Goal: Task Accomplishment & Management: Complete application form

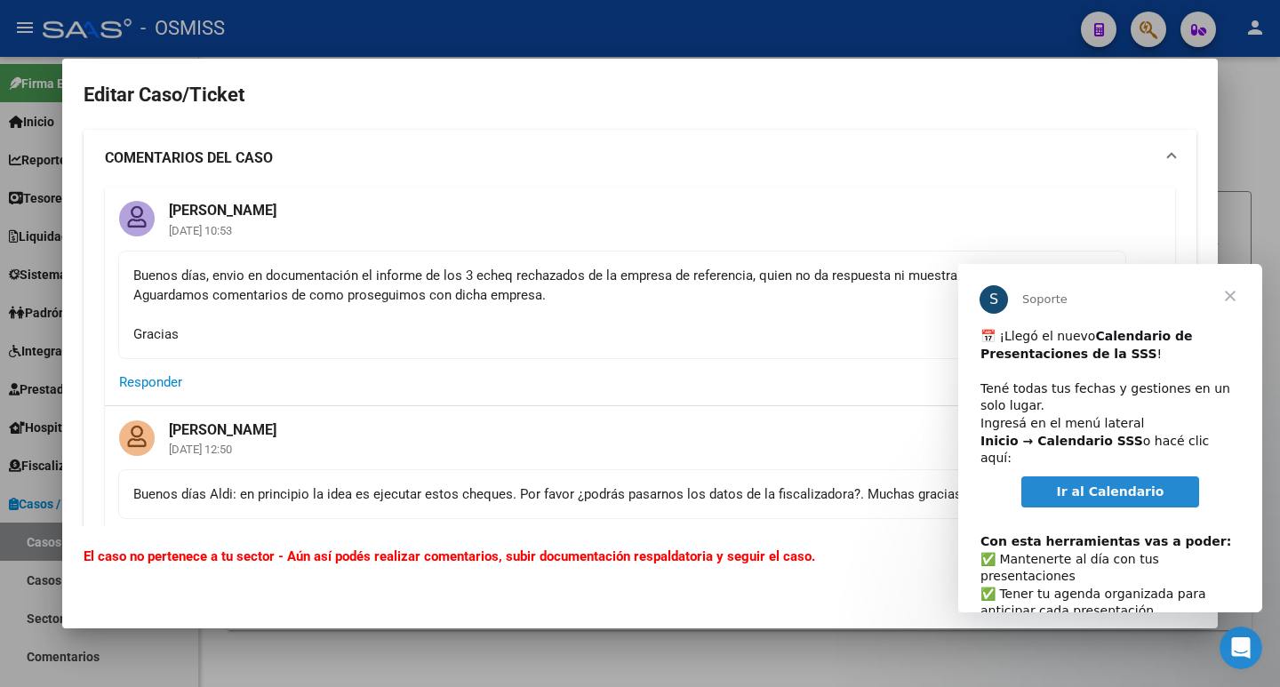
click at [1237, 297] on span "Cerrar" at bounding box center [1230, 296] width 64 height 64
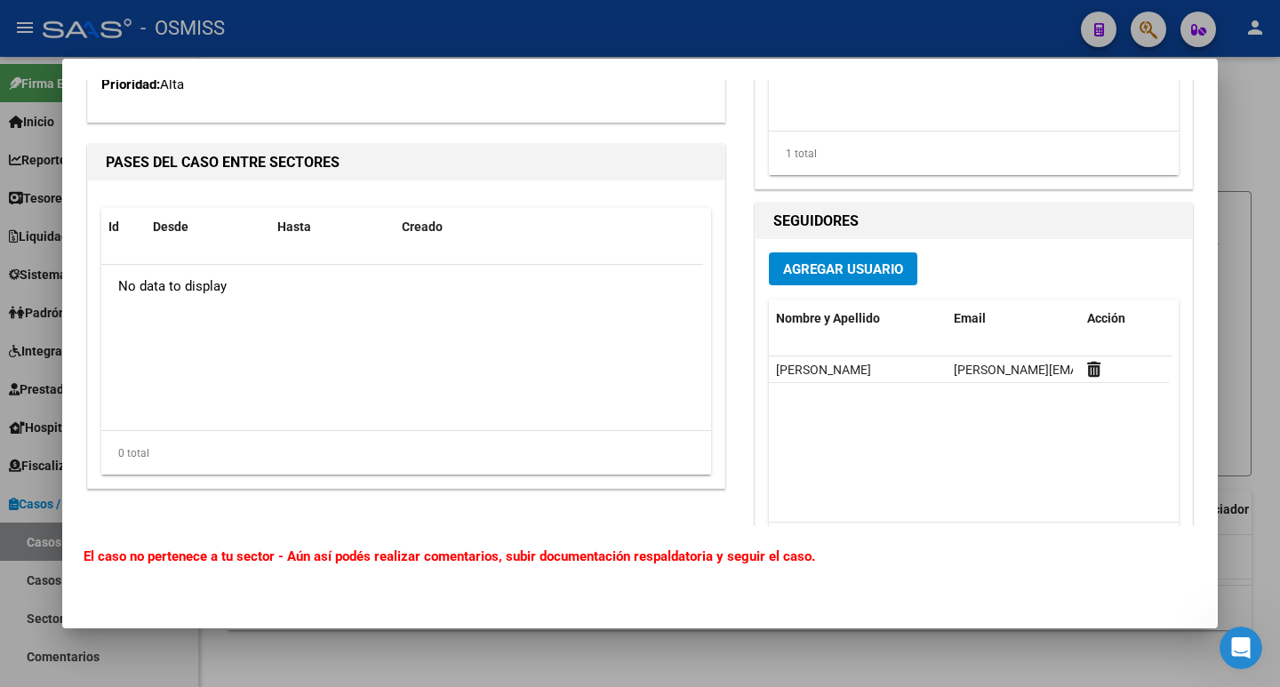
scroll to position [1045, 0]
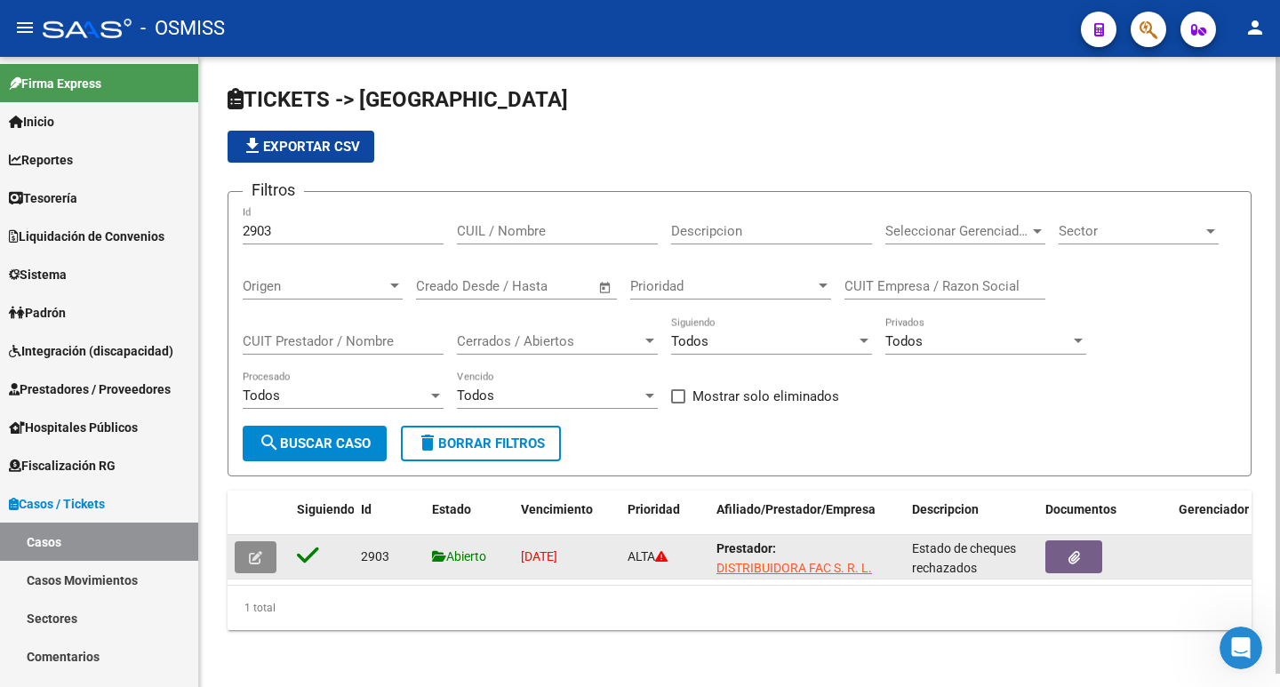
click at [257, 562] on icon "button" at bounding box center [255, 557] width 13 height 13
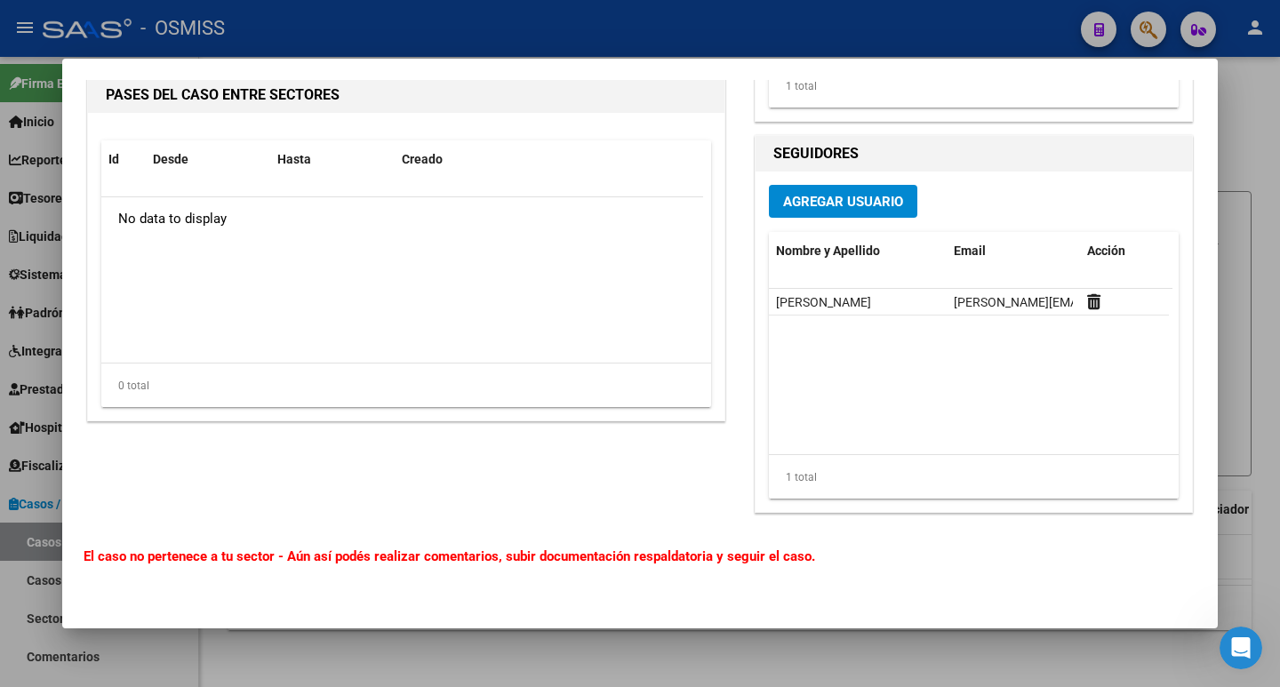
click at [855, 196] on span "Agregar Usuario" at bounding box center [843, 202] width 120 height 16
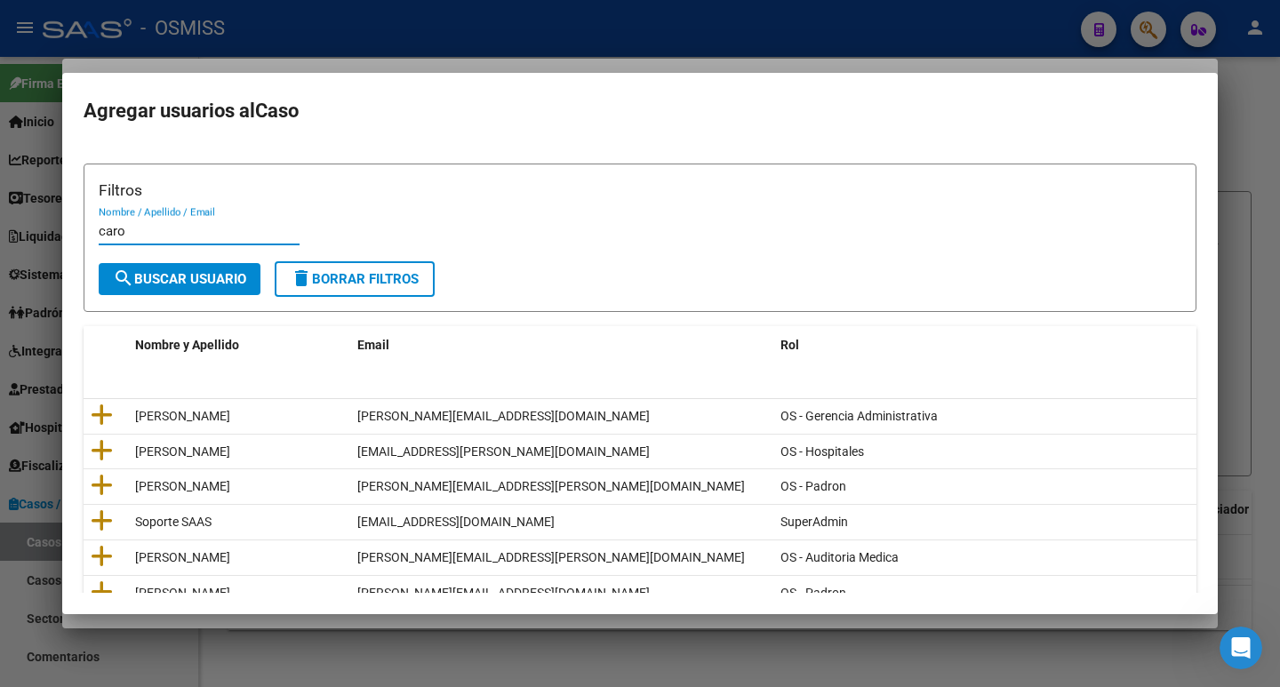
type input "caro"
click at [185, 282] on span "search Buscar Usuario" at bounding box center [179, 279] width 133 height 16
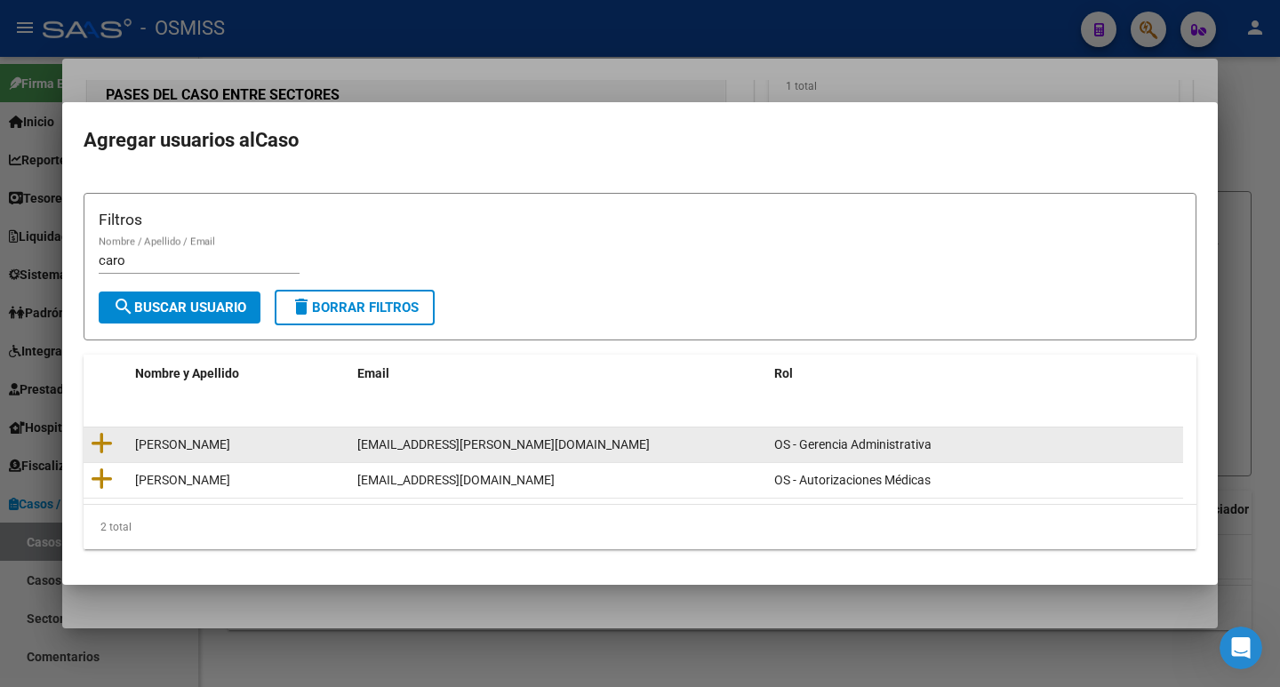
click at [236, 441] on div "[PERSON_NAME]" at bounding box center [239, 445] width 208 height 20
click at [112, 444] on icon at bounding box center [102, 443] width 22 height 25
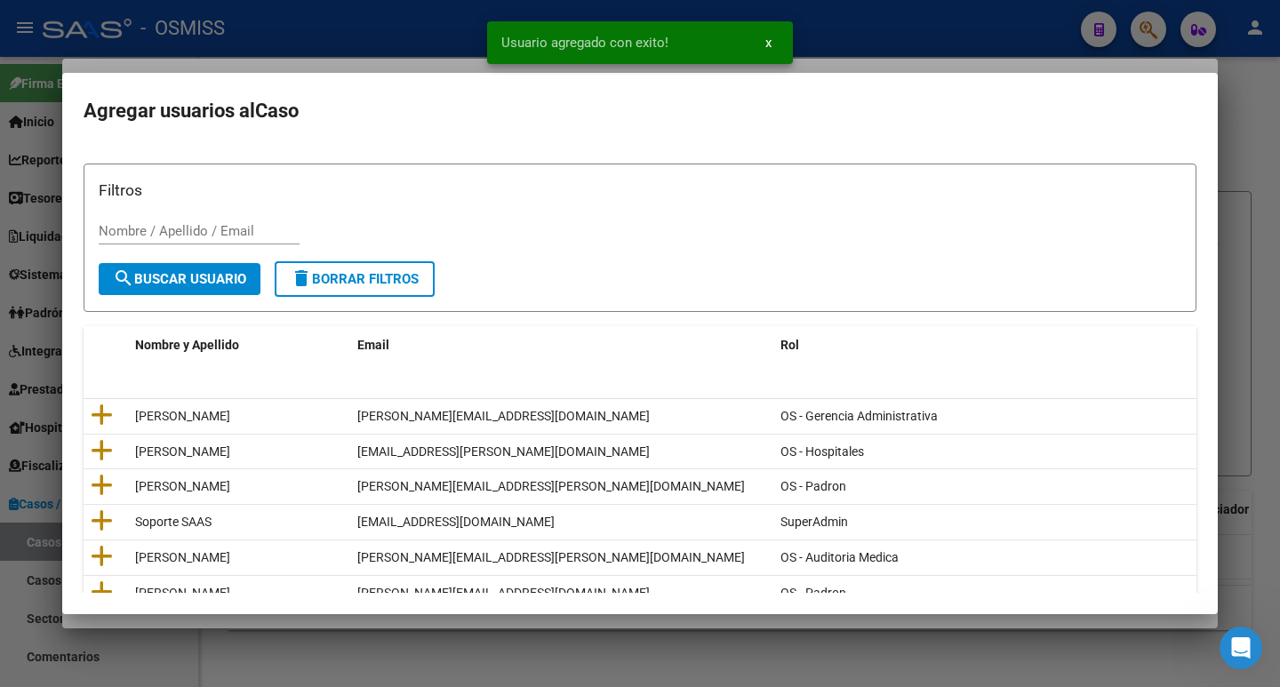
click at [202, 211] on div "Filtros Nombre / Apellido / Email" at bounding box center [640, 220] width 1083 height 83
click at [206, 234] on input "Nombre / Apellido / Email" at bounding box center [199, 231] width 201 height 16
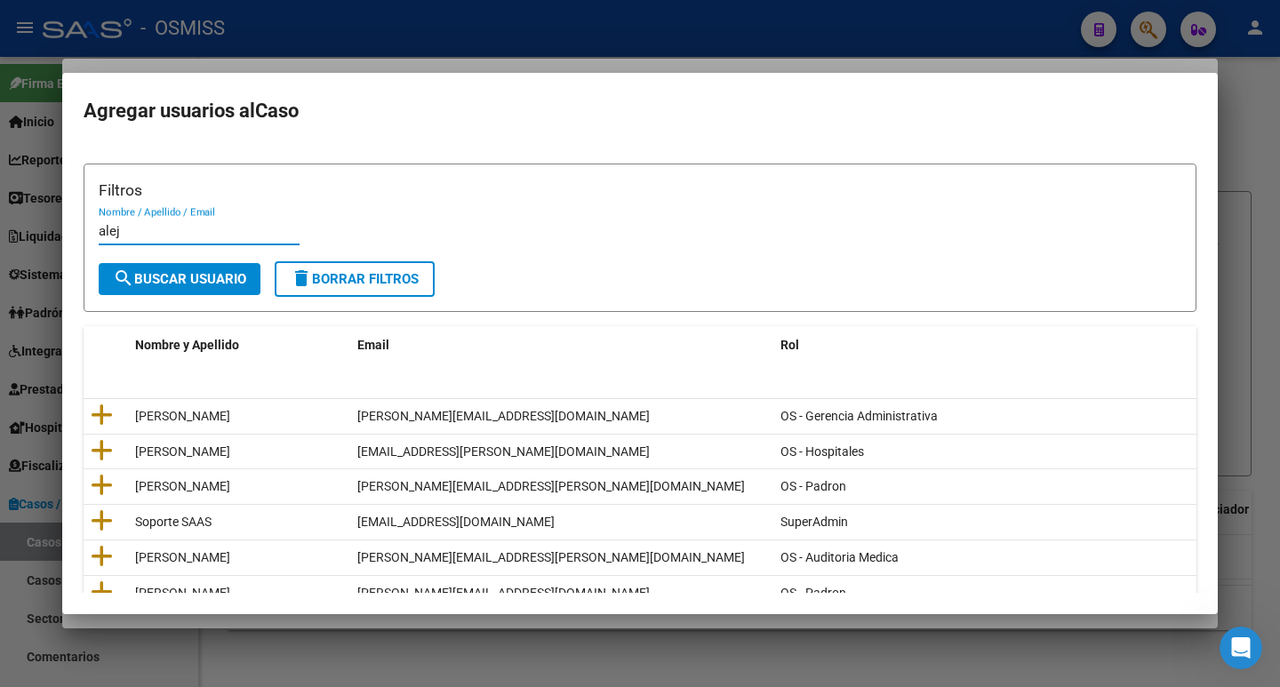
type input "alej"
click at [170, 284] on span "search Buscar Usuario" at bounding box center [179, 279] width 133 height 16
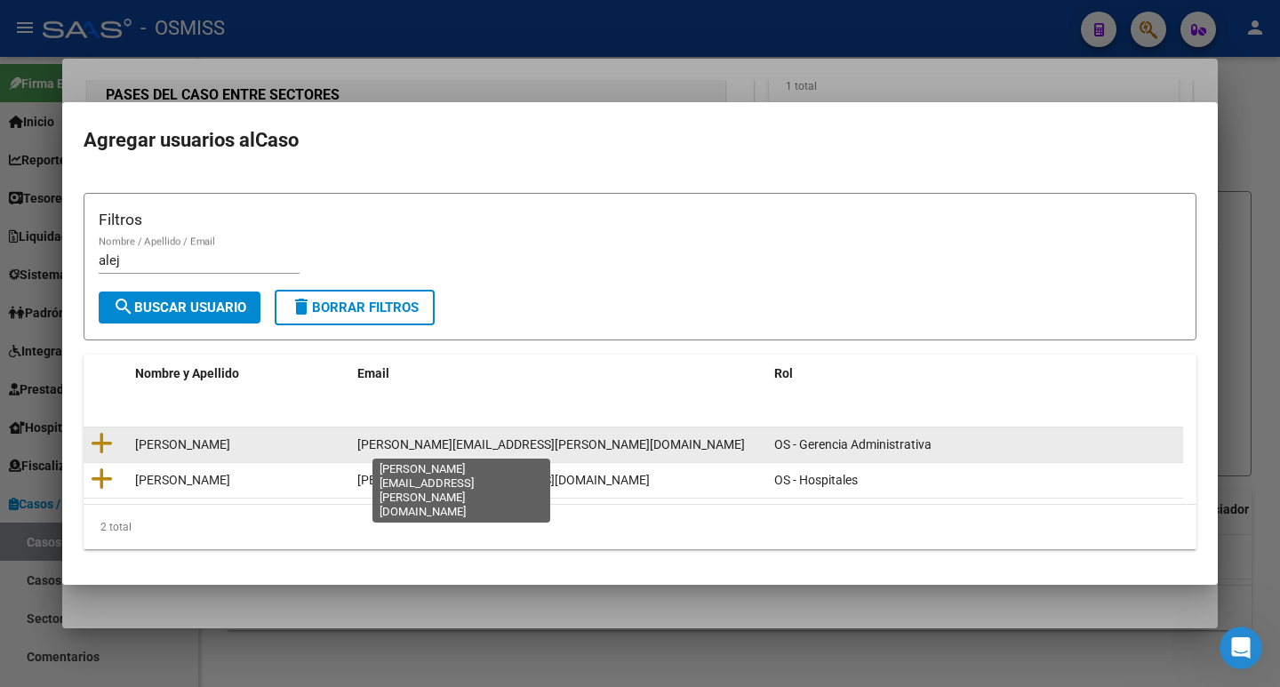
click at [458, 443] on span "[PERSON_NAME][EMAIL_ADDRESS][PERSON_NAME][DOMAIN_NAME]" at bounding box center [551, 444] width 388 height 14
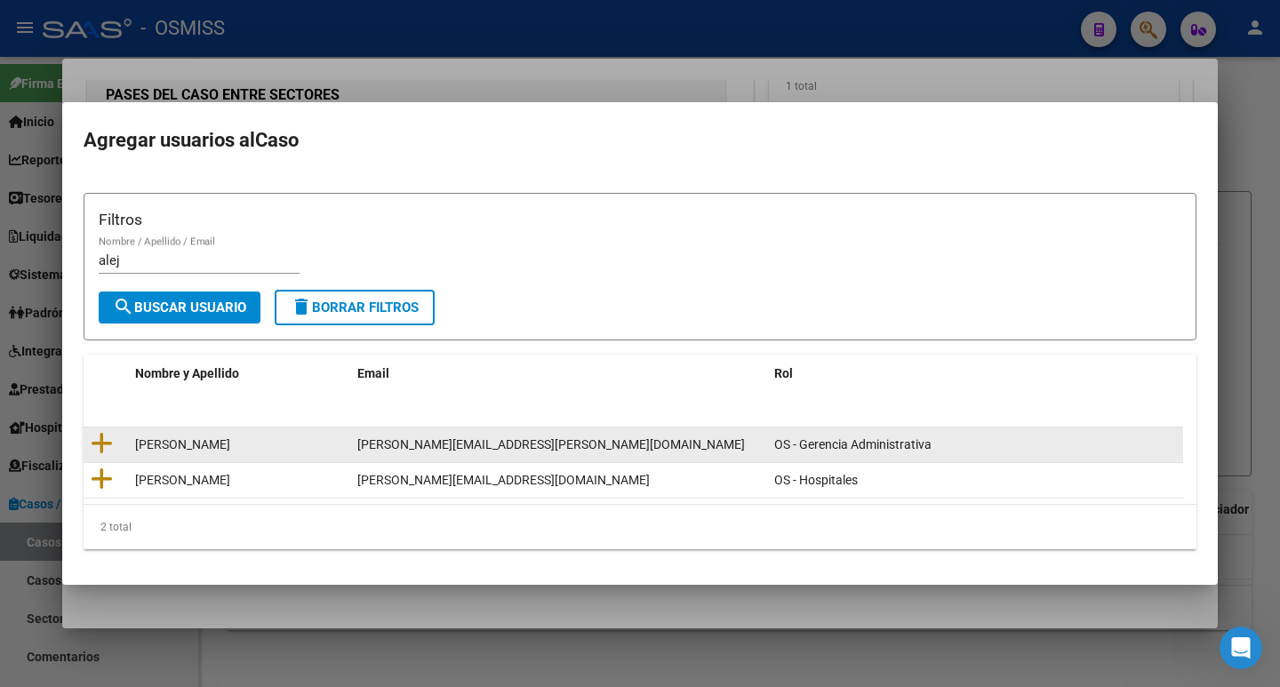
click at [455, 441] on span "[PERSON_NAME][EMAIL_ADDRESS][PERSON_NAME][DOMAIN_NAME]" at bounding box center [551, 444] width 388 height 14
click at [99, 448] on icon at bounding box center [102, 443] width 22 height 25
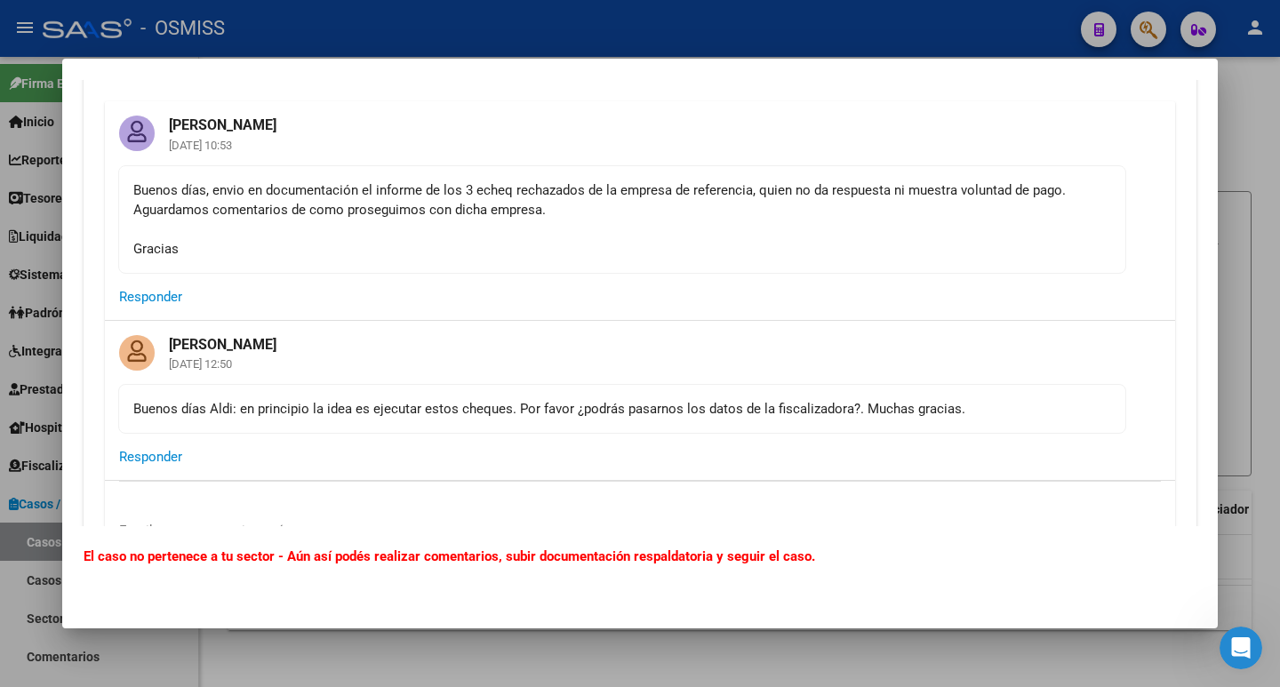
scroll to position [0, 0]
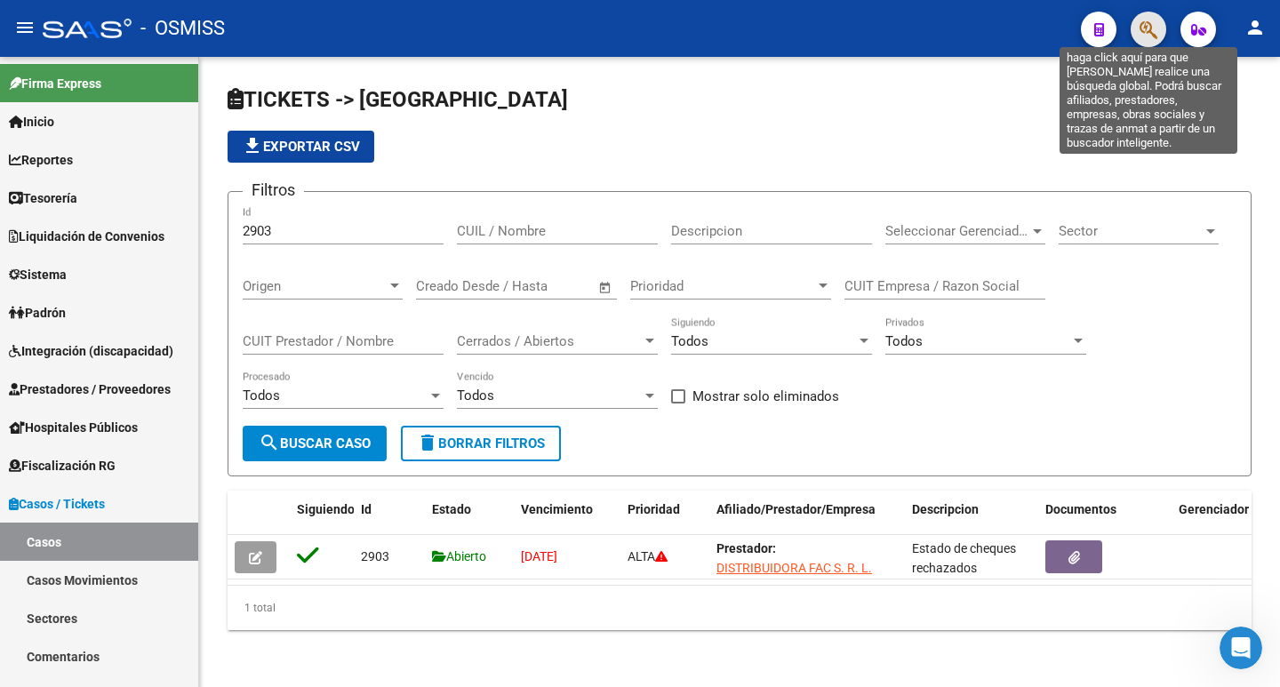
click at [1154, 29] on icon "button" at bounding box center [1149, 30] width 18 height 20
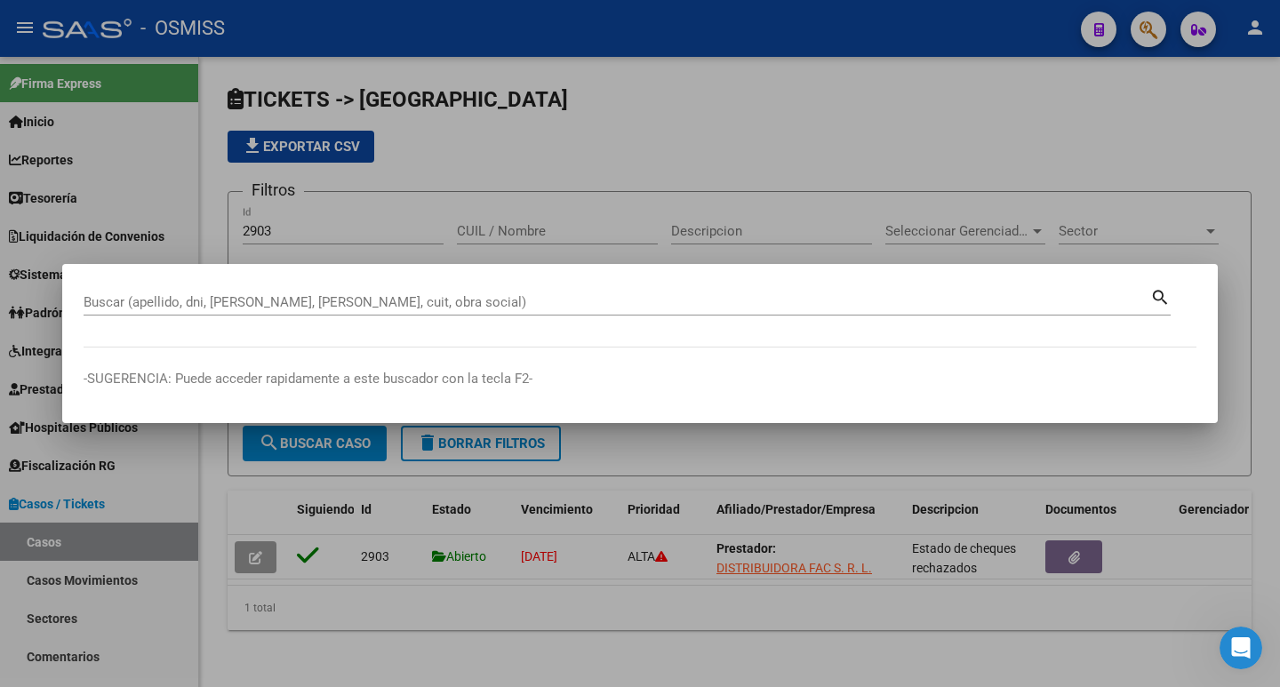
click at [589, 177] on div at bounding box center [640, 343] width 1280 height 687
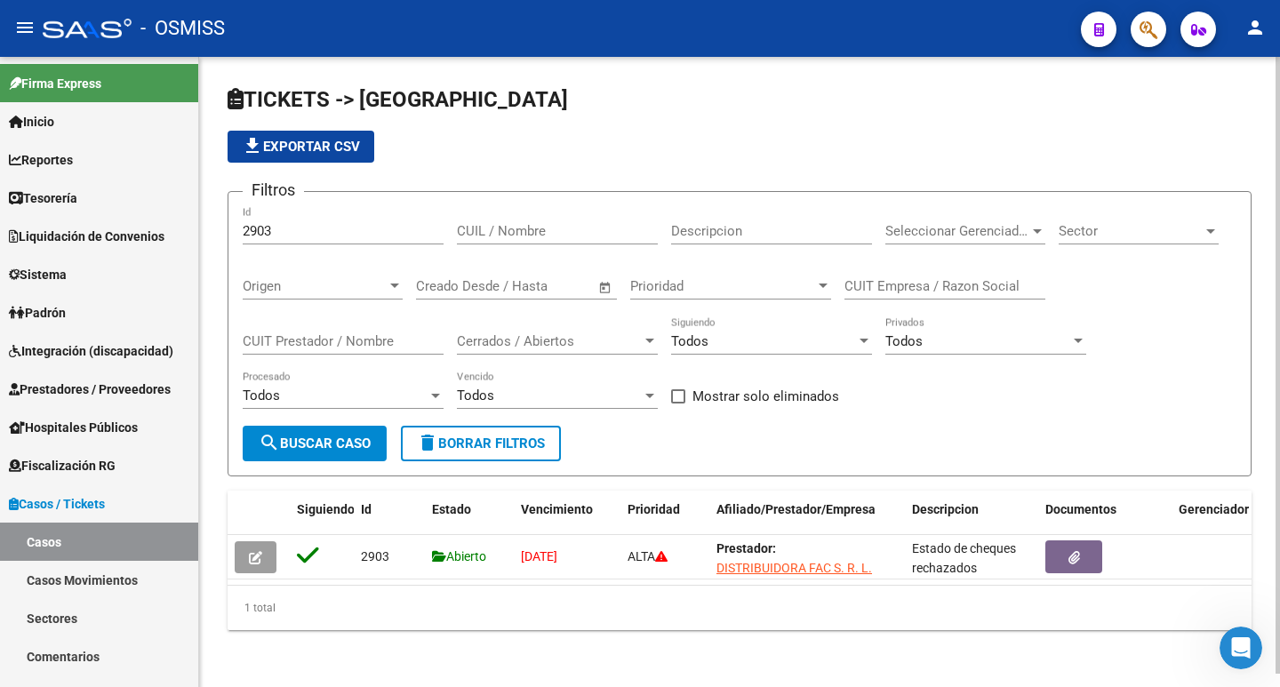
click at [287, 244] on div "2903 Id" at bounding box center [343, 233] width 201 height 55
click at [300, 220] on div "2903 Id" at bounding box center [343, 225] width 201 height 38
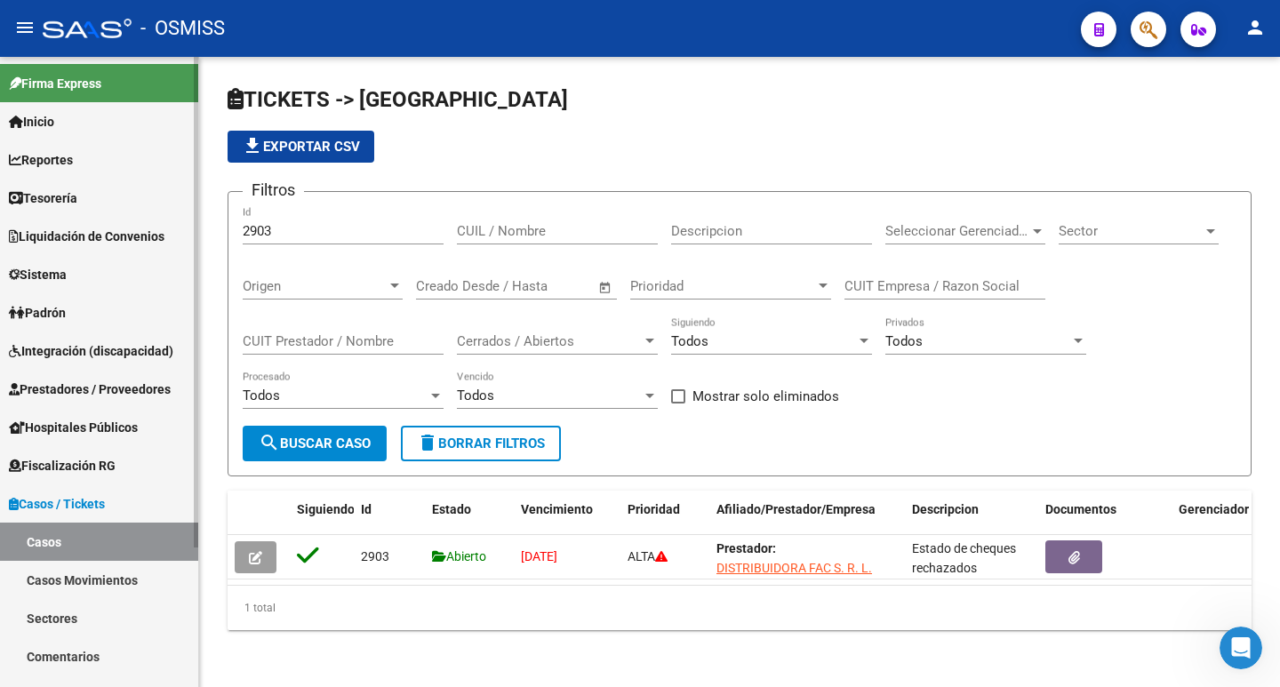
drag, startPoint x: 135, startPoint y: 230, endPoint x: 69, endPoint y: 211, distance: 68.6
click at [69, 211] on mat-sidenav-container "Firma Express Inicio Calendario SSS Instructivos Contacto OS Reportes Ingresos …" at bounding box center [640, 372] width 1280 height 630
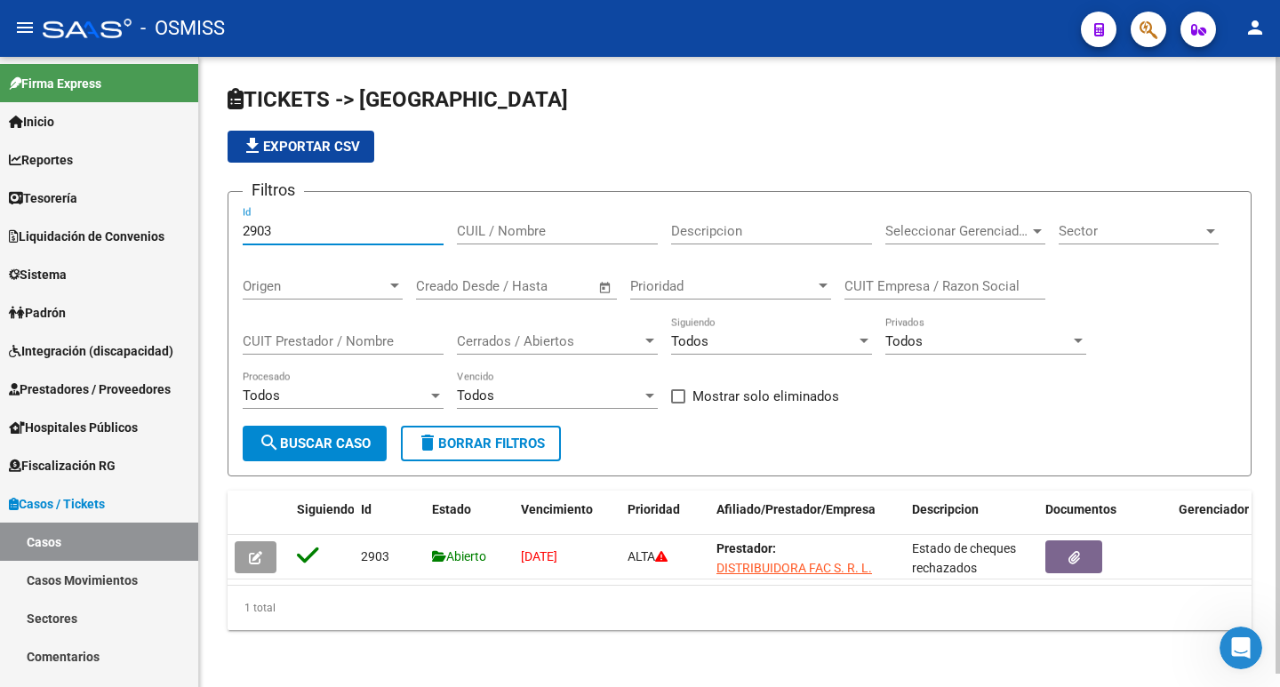
click at [317, 225] on input "2903" at bounding box center [343, 231] width 201 height 16
type input "2904"
click at [327, 452] on button "search Buscar Caso" at bounding box center [315, 444] width 144 height 36
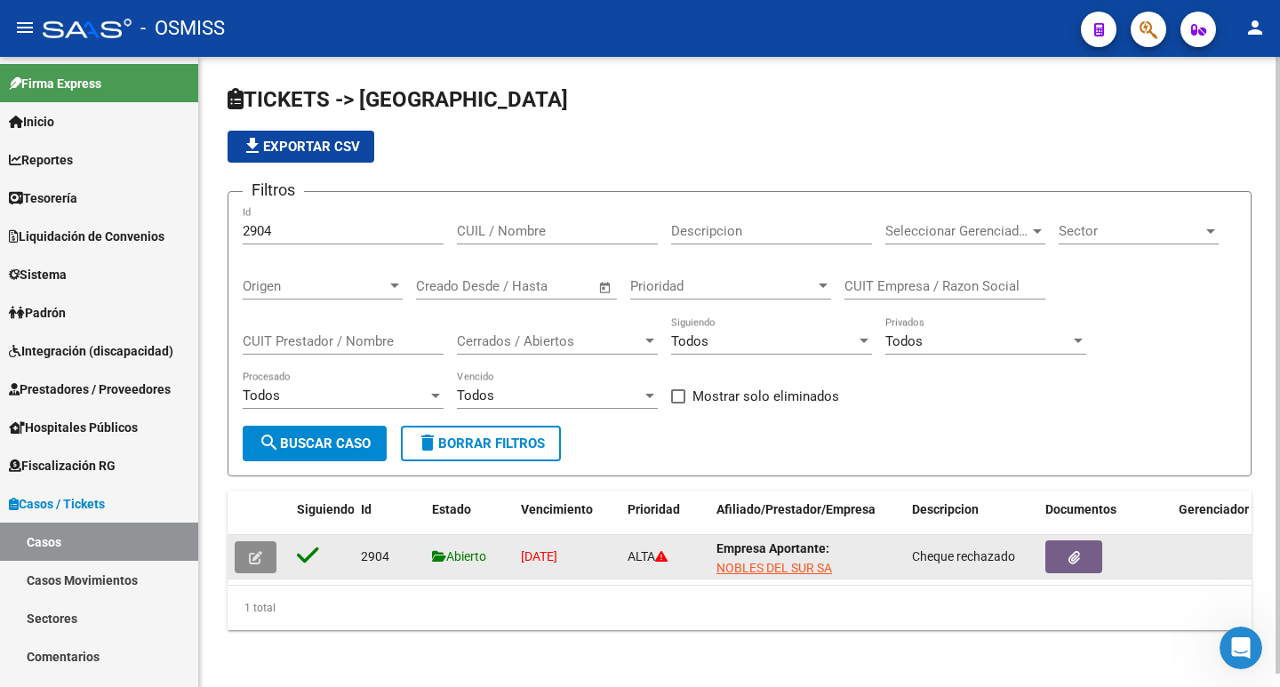
click at [260, 543] on button "button" at bounding box center [256, 557] width 42 height 32
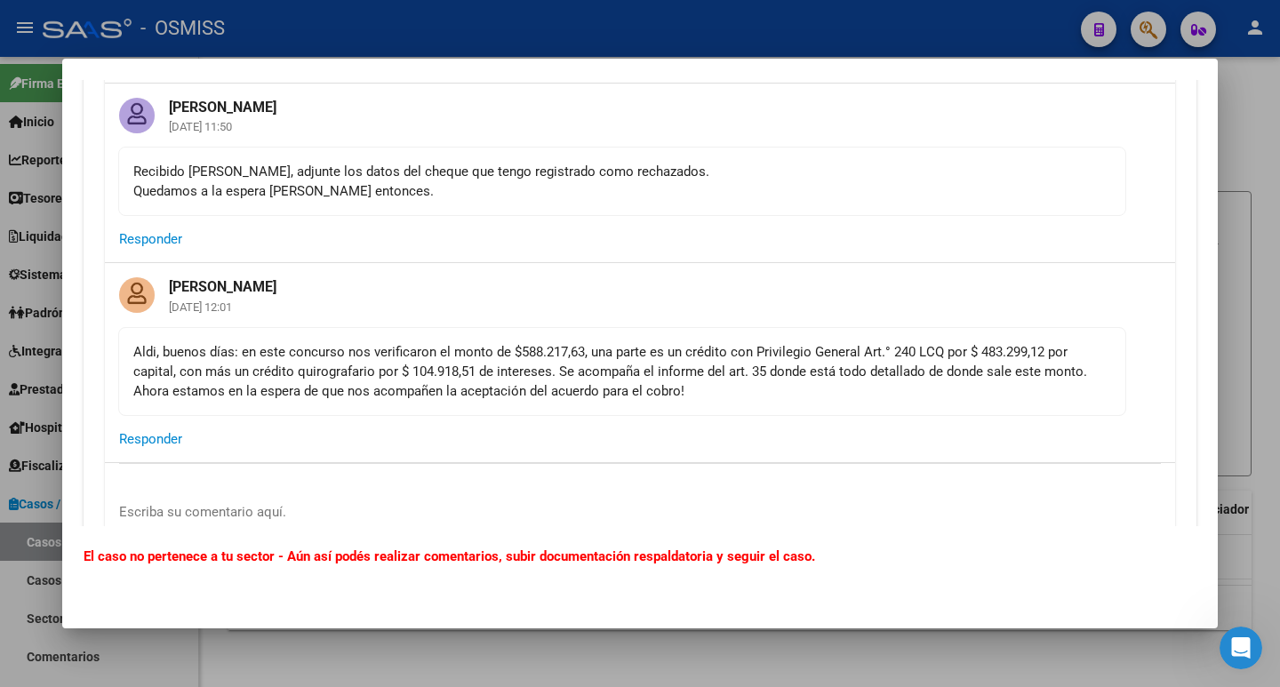
scroll to position [711, 0]
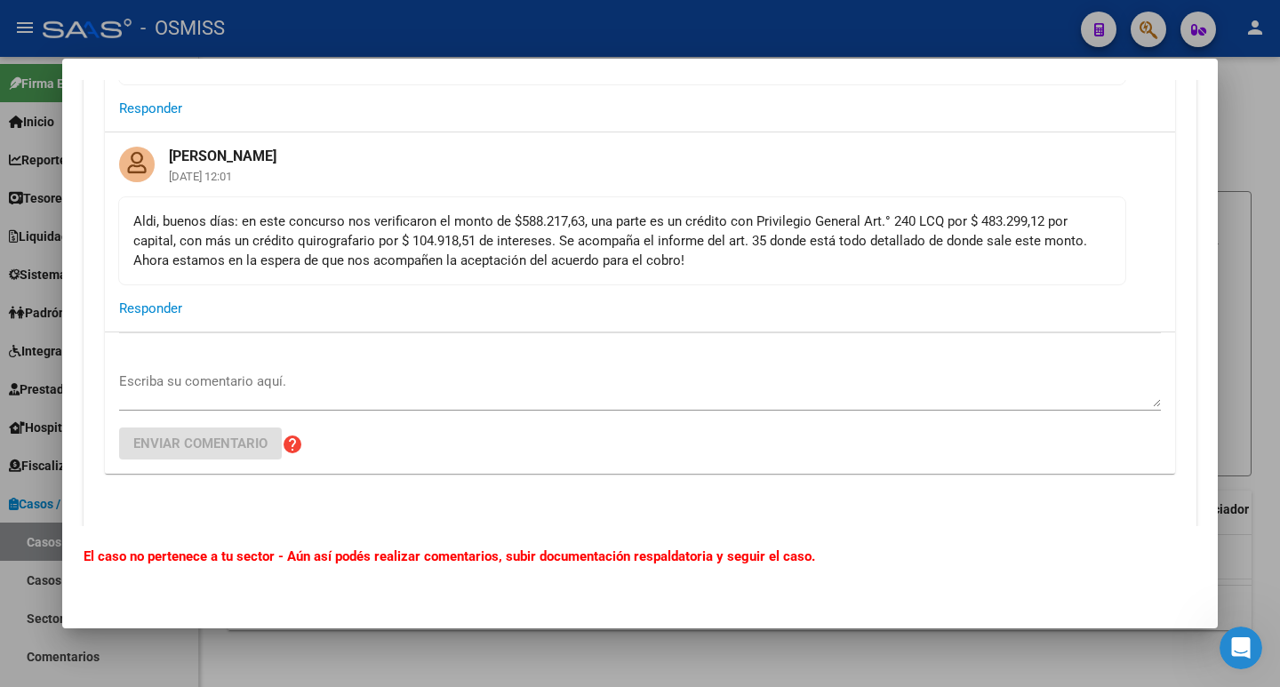
click at [518, 212] on div "Aldi, buenos días: en este concurso nos verificaron el monto de $588.217,63, un…" at bounding box center [622, 241] width 978 height 59
drag, startPoint x: 978, startPoint y: 201, endPoint x: 1004, endPoint y: 199, distance: 25.8
click at [1013, 212] on div "Aldi, buenos días: en este concurso nos verificaron el monto de $588.217,63, un…" at bounding box center [622, 241] width 978 height 59
drag, startPoint x: 533, startPoint y: 292, endPoint x: 638, endPoint y: 224, distance: 126.0
click at [532, 292] on mat-card-actions "Responder" at bounding box center [640, 308] width 1070 height 46
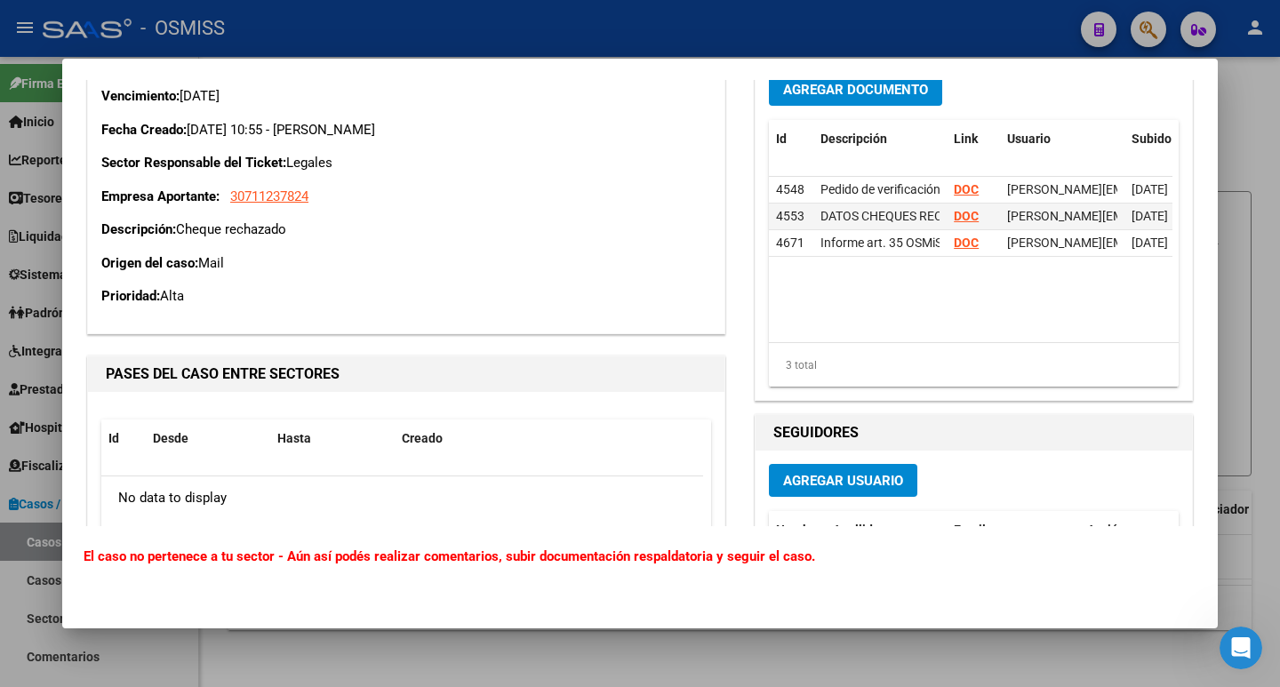
scroll to position [1245, 0]
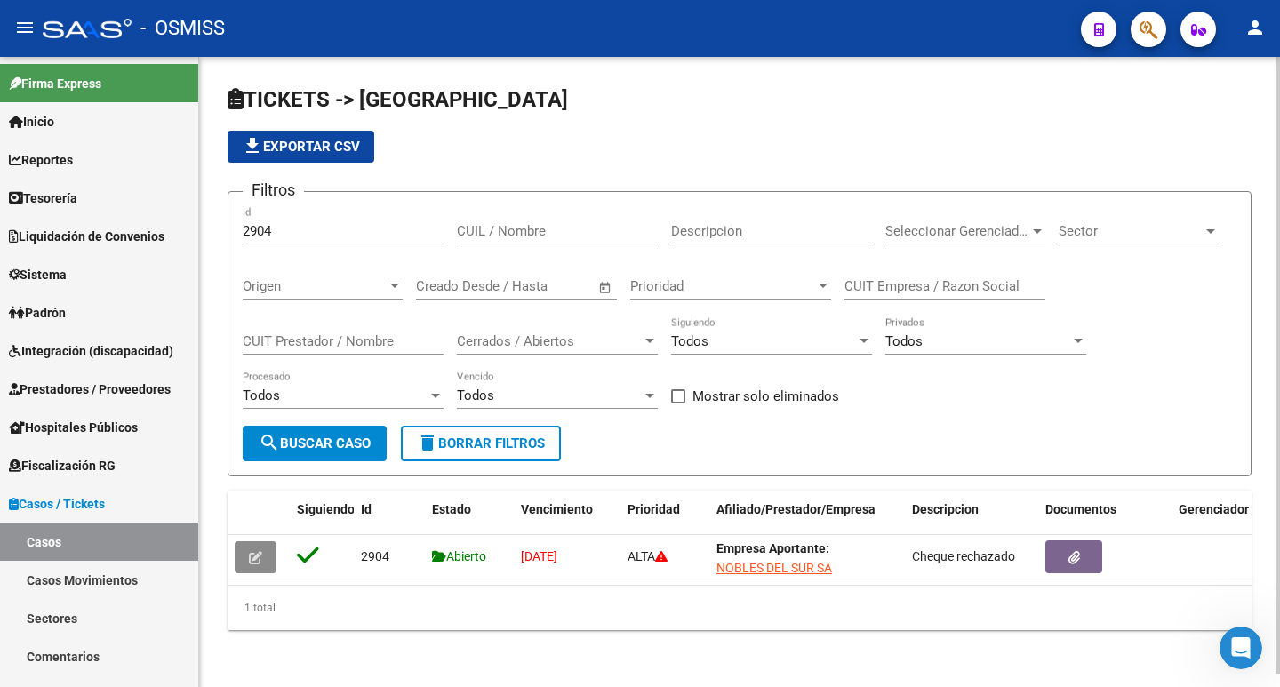
click at [363, 232] on input "2904" at bounding box center [343, 231] width 201 height 16
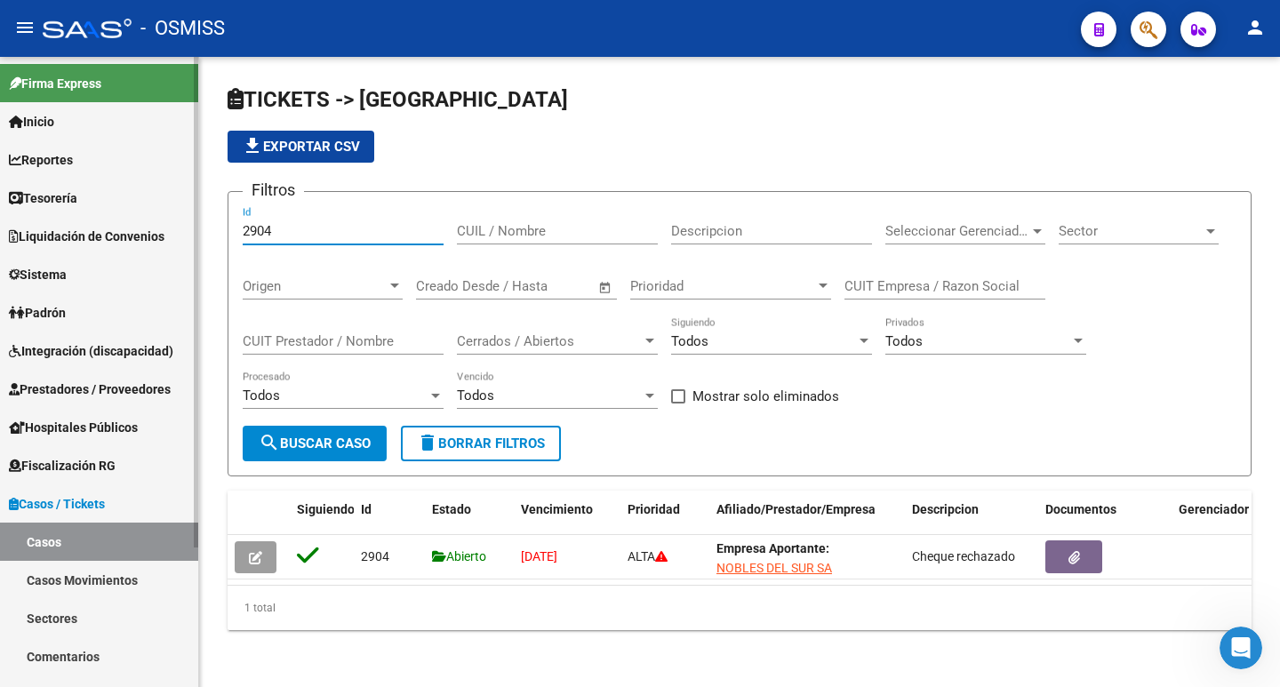
drag, startPoint x: 281, startPoint y: 244, endPoint x: 0, endPoint y: 263, distance: 281.5
click at [0, 264] on mat-sidenav-container "Firma Express Inicio Calendario SSS Instructivos Contacto OS Reportes Ingresos …" at bounding box center [640, 372] width 1280 height 630
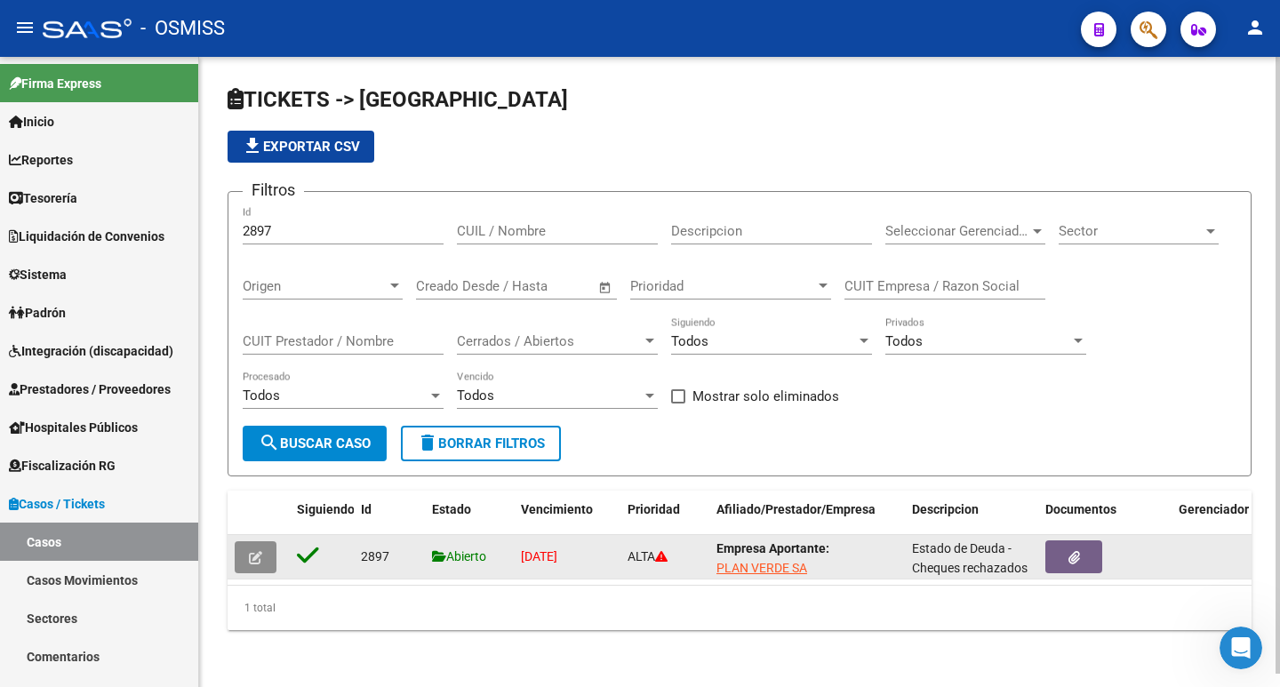
click at [252, 553] on icon "button" at bounding box center [255, 557] width 13 height 13
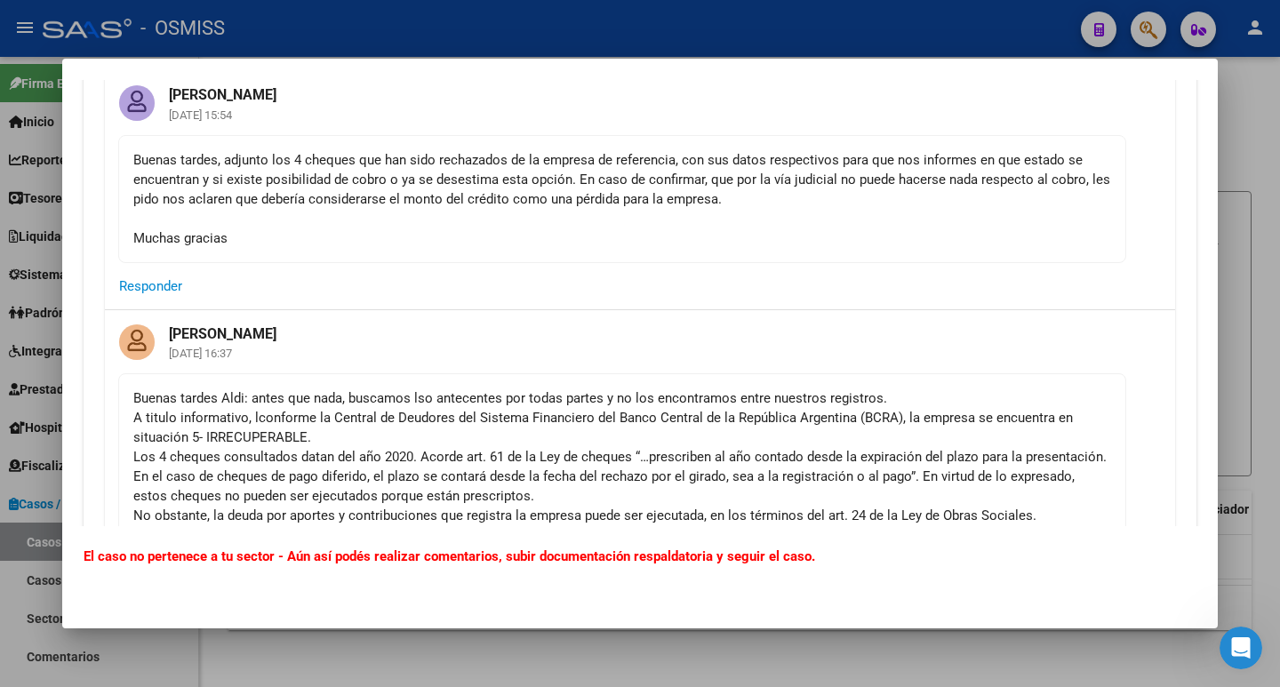
scroll to position [267, 0]
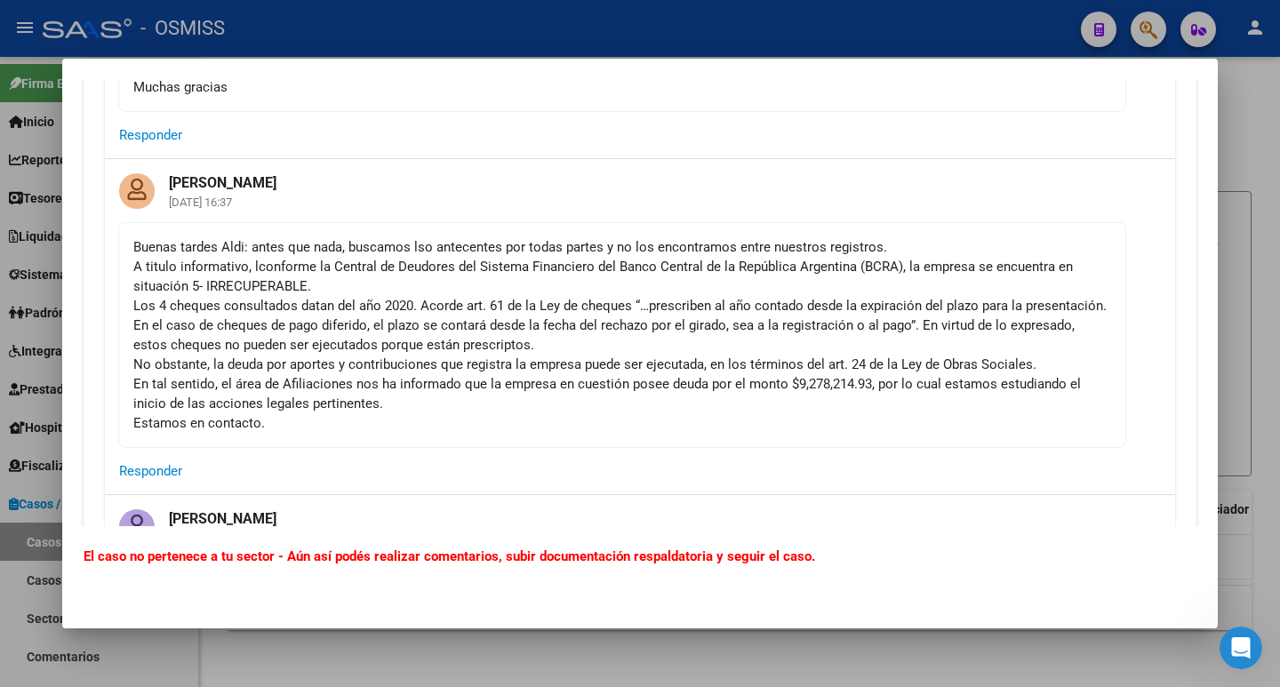
drag, startPoint x: 501, startPoint y: 251, endPoint x: 223, endPoint y: 325, distance: 287.2
click at [702, 245] on div "Buenas tardes Aldi: antes que nada, buscamos lso antecentes por todas partes y …" at bounding box center [622, 335] width 978 height 196
drag, startPoint x: 188, startPoint y: 316, endPoint x: 190, endPoint y: 289, distance: 27.6
click at [187, 316] on div "Buenas tardes Aldi: antes que nada, buscamos lso antecentes por todas partes y …" at bounding box center [622, 335] width 978 height 196
click at [286, 268] on div "Buenas tardes Aldi: antes que nada, buscamos lso antecentes por todas partes y …" at bounding box center [622, 335] width 978 height 196
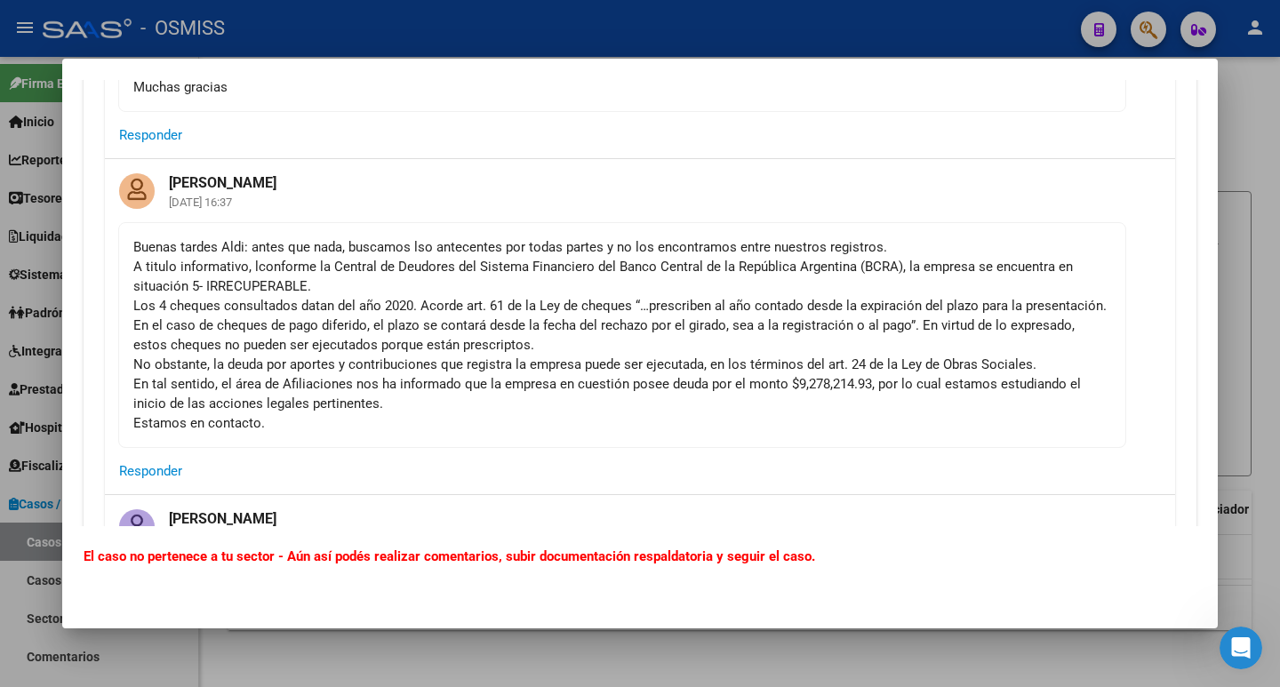
drag, startPoint x: 208, startPoint y: 276, endPoint x: 247, endPoint y: 283, distance: 39.6
click at [248, 284] on div "Buenas tardes Aldi: antes que nada, buscamos lso antecentes por todas partes y …" at bounding box center [622, 335] width 978 height 196
click at [259, 317] on div "Buenas tardes Aldi: antes que nada, buscamos lso antecentes por todas partes y …" at bounding box center [622, 335] width 978 height 196
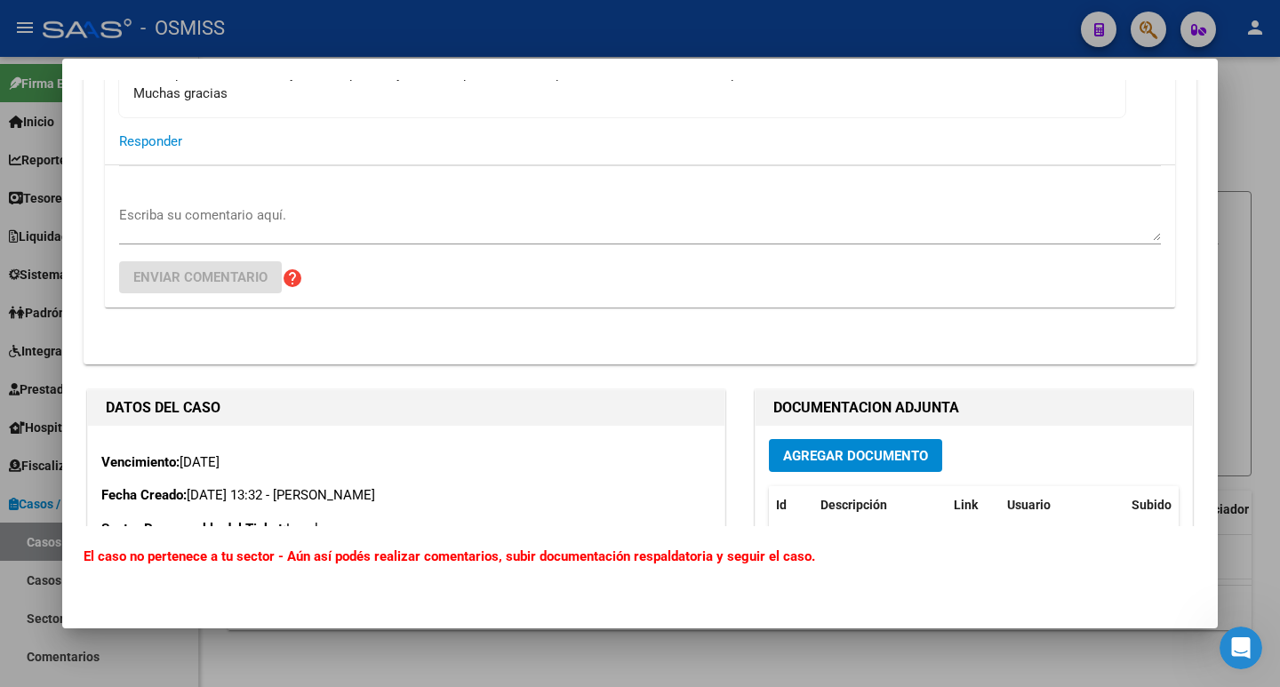
scroll to position [800, 0]
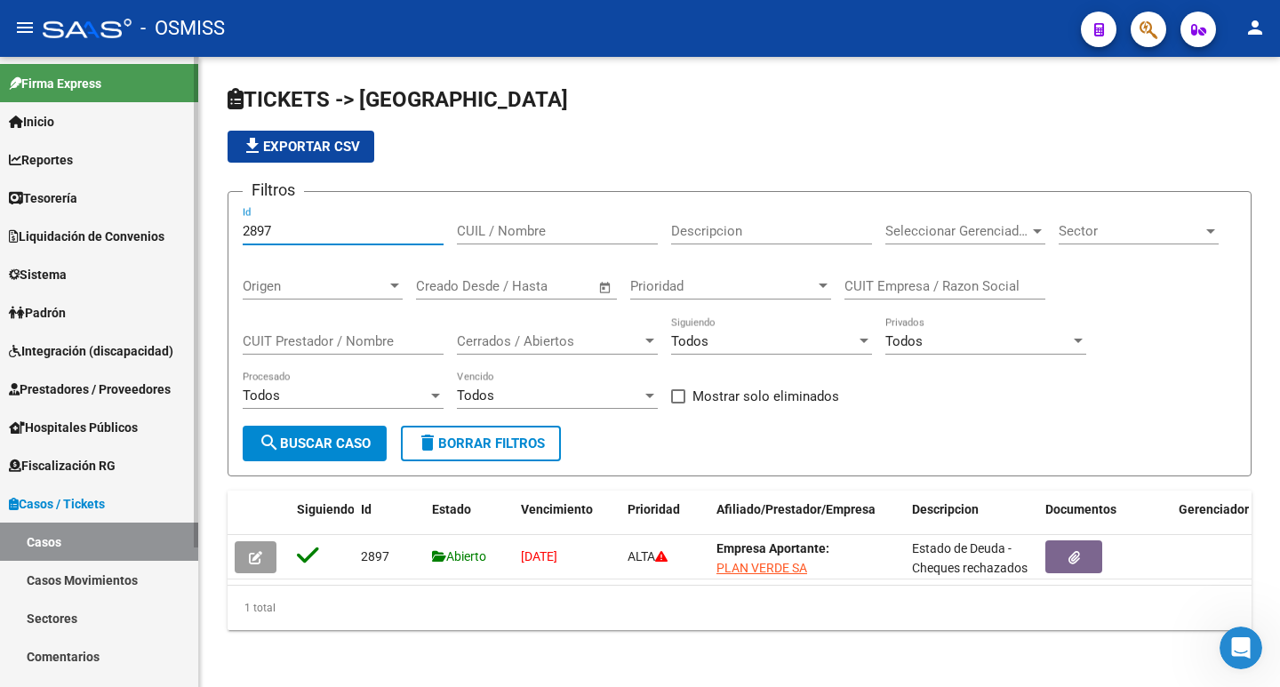
drag, startPoint x: 318, startPoint y: 232, endPoint x: 0, endPoint y: 198, distance: 320.0
click at [0, 200] on mat-sidenav-container "Firma Express Inicio Calendario SSS Instructivos Contacto OS Reportes Ingresos …" at bounding box center [640, 372] width 1280 height 630
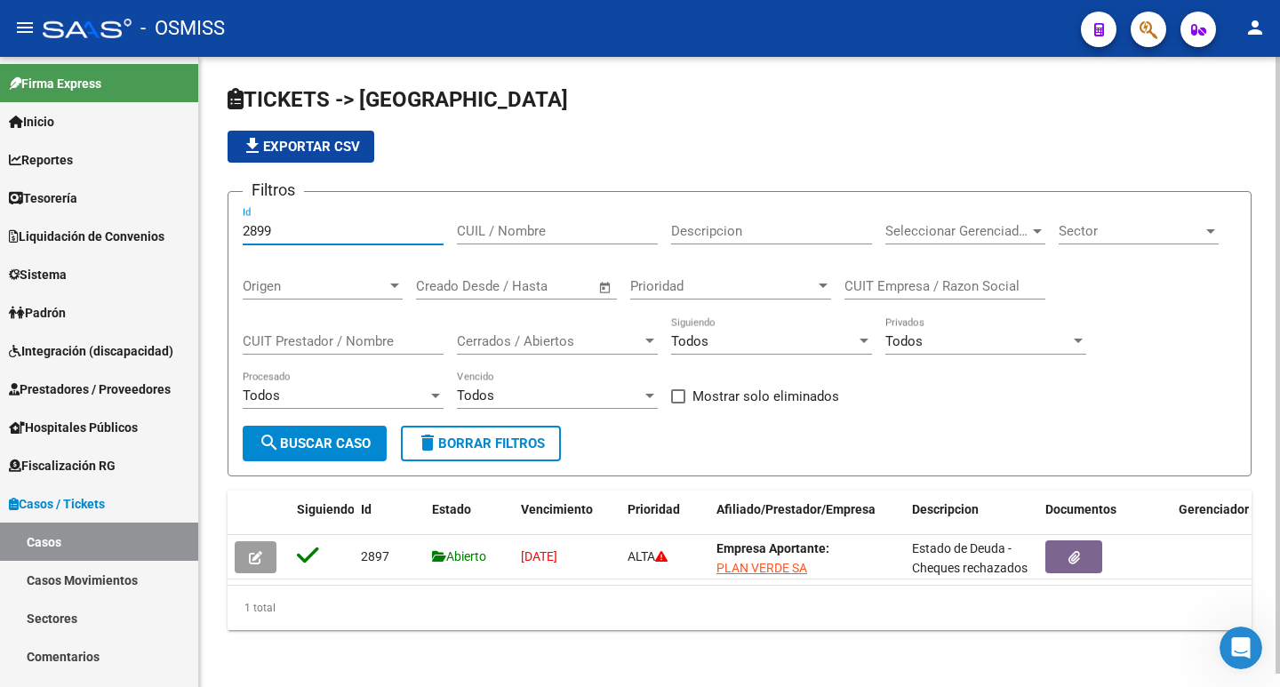
type input "2899"
click at [329, 427] on button "search Buscar Caso" at bounding box center [315, 444] width 144 height 36
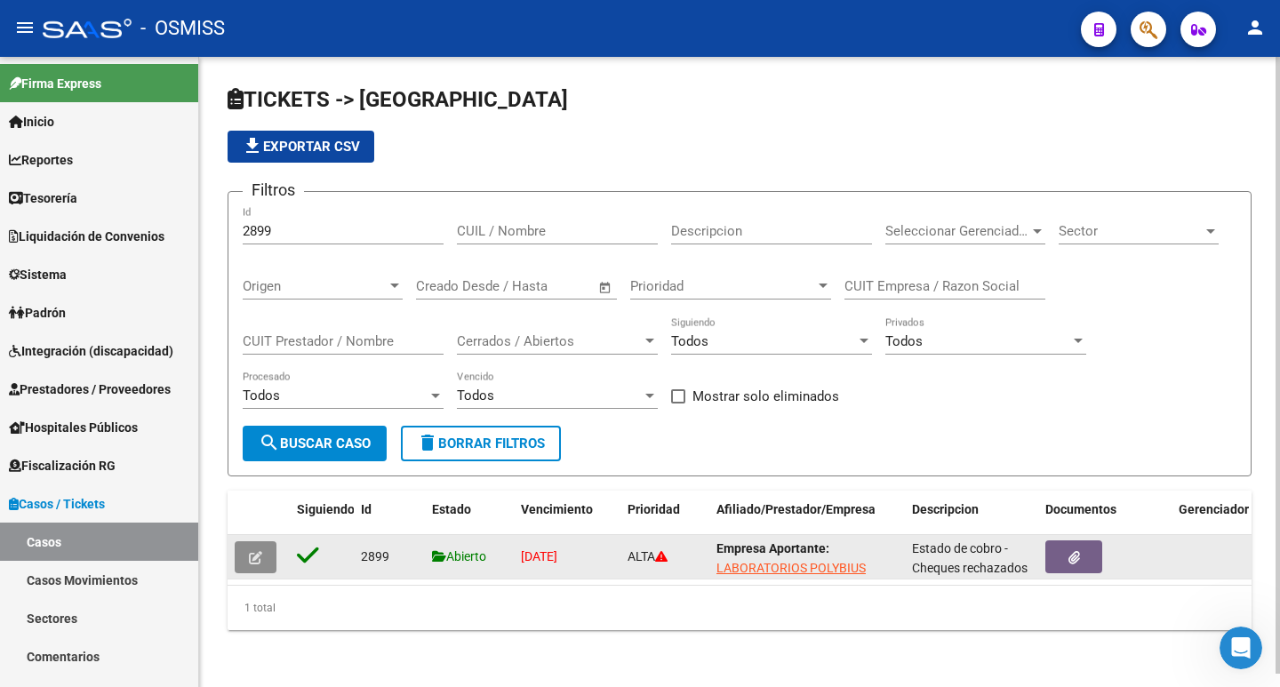
click at [263, 558] on button "button" at bounding box center [256, 557] width 42 height 32
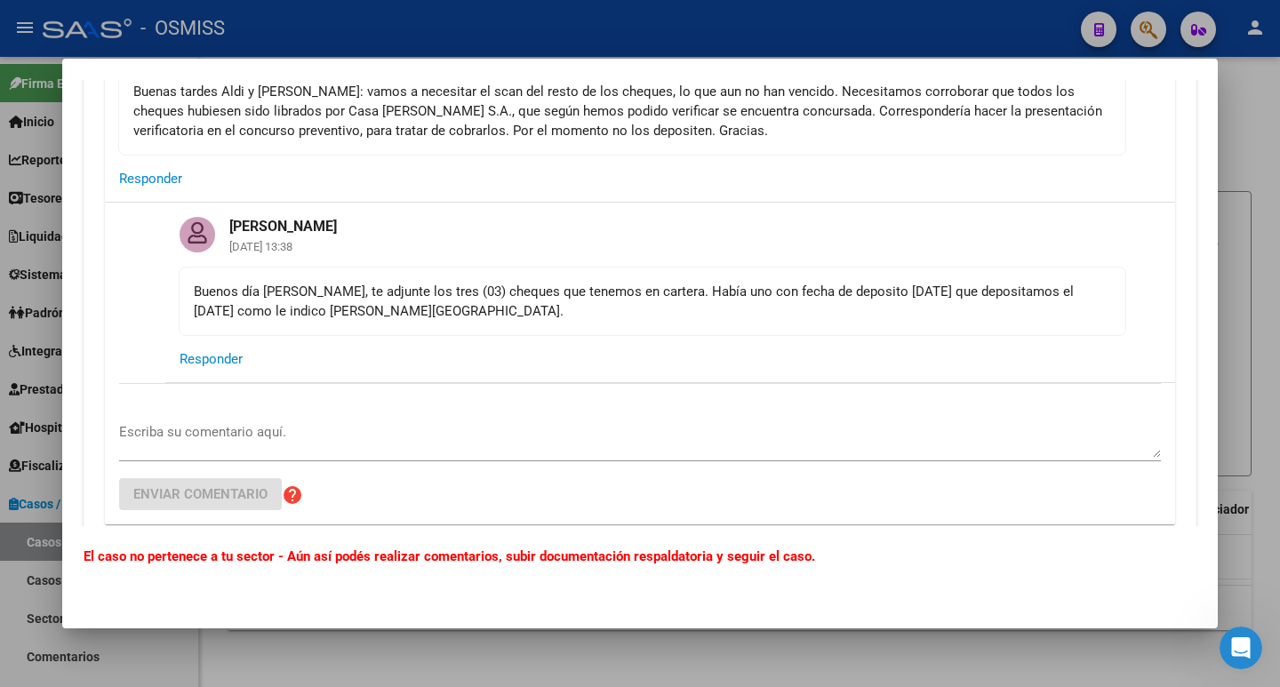
scroll to position [1067, 0]
